Goal: Information Seeking & Learning: Learn about a topic

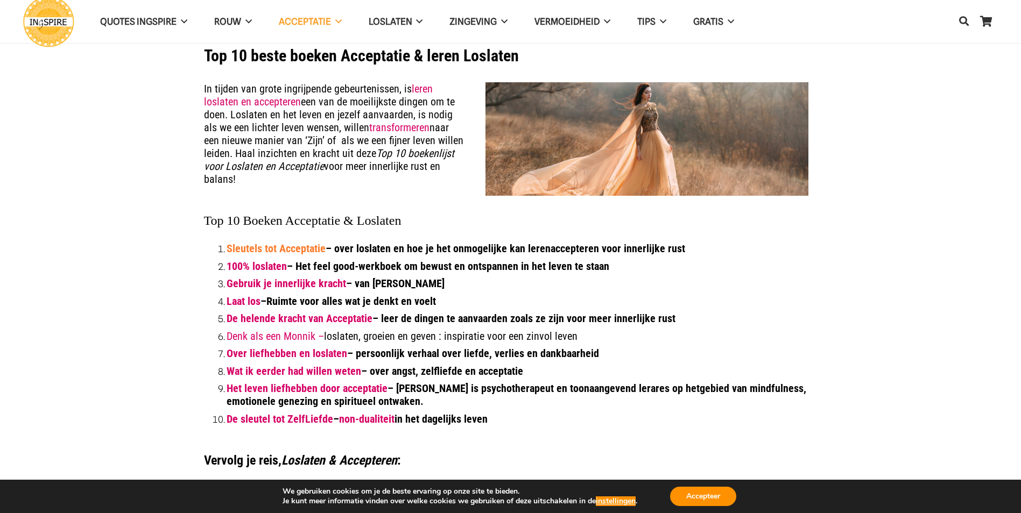
click at [285, 251] on link "Sleutels tot Acceptatie" at bounding box center [276, 248] width 99 height 13
click at [245, 302] on link "Laat los" at bounding box center [244, 301] width 34 height 13
